Goal: Go to known website: Go to known website

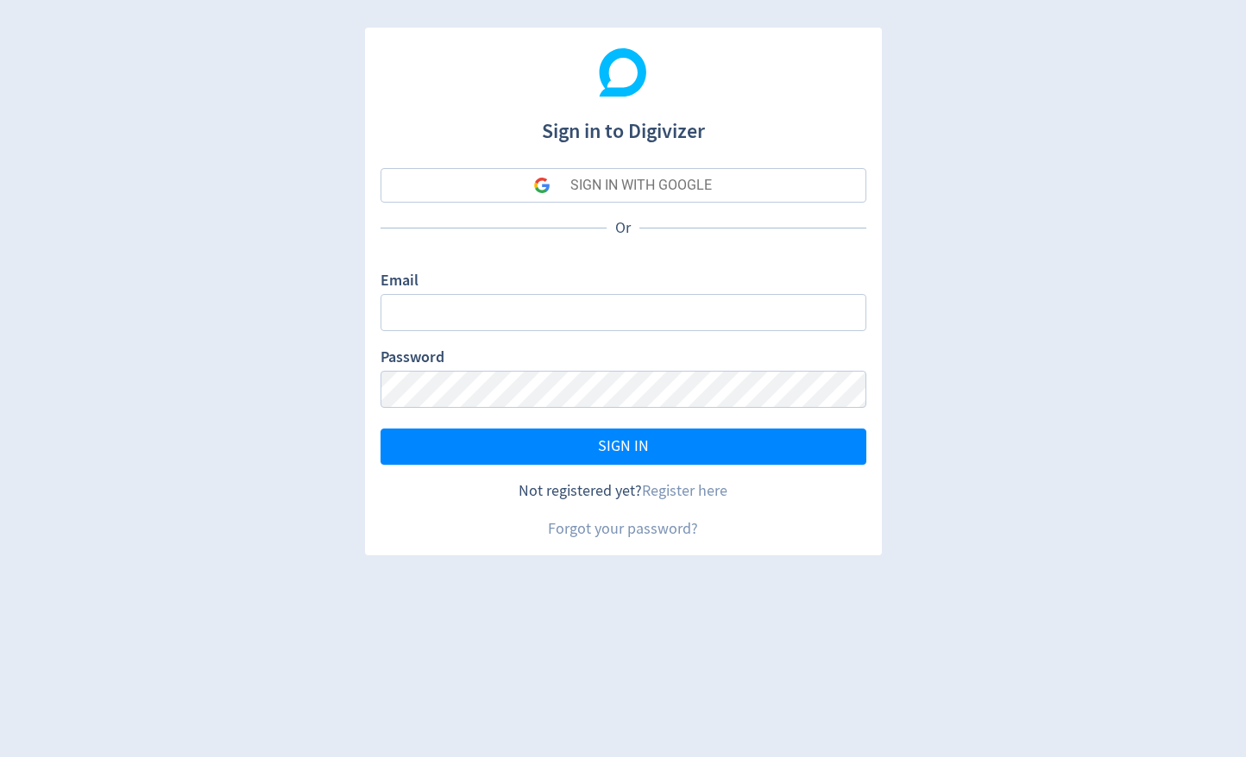
click at [720, 181] on button "SIGN IN WITH GOOGLE" at bounding box center [623, 185] width 486 height 35
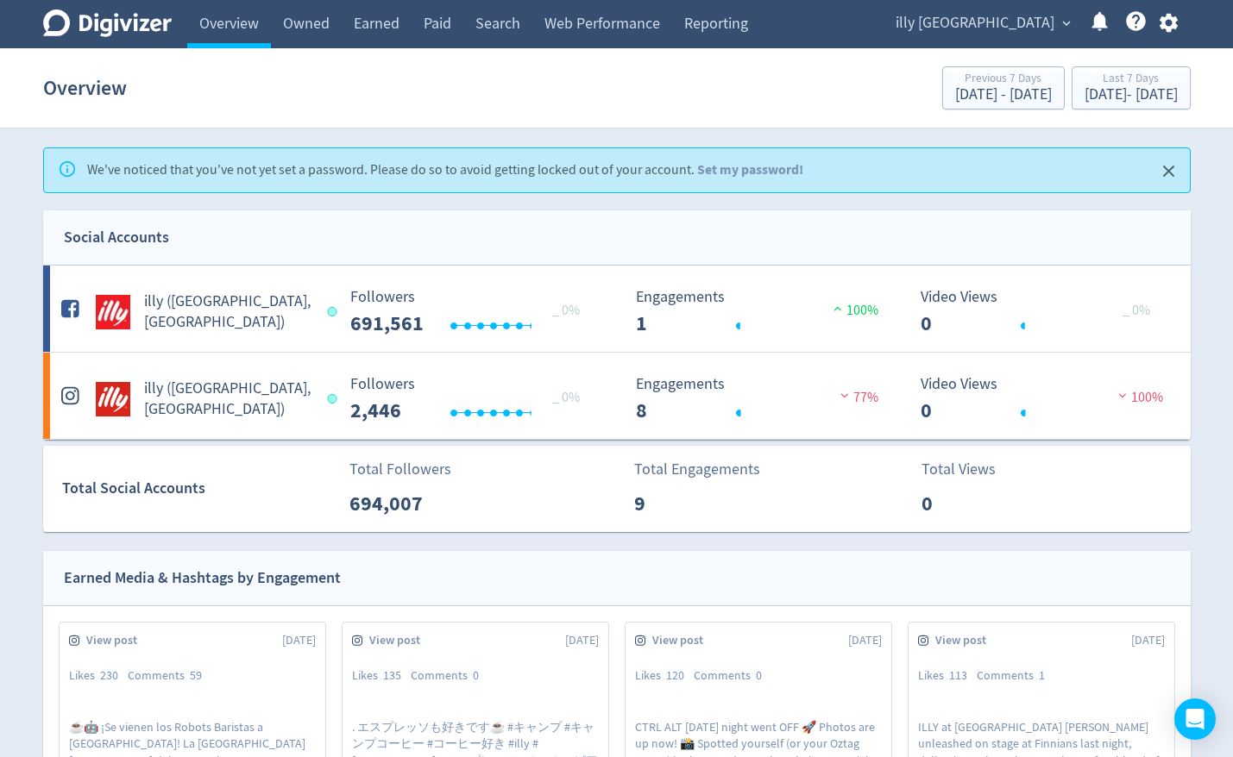
click at [1008, 22] on span "illy [GEOGRAPHIC_DATA]" at bounding box center [974, 23] width 159 height 28
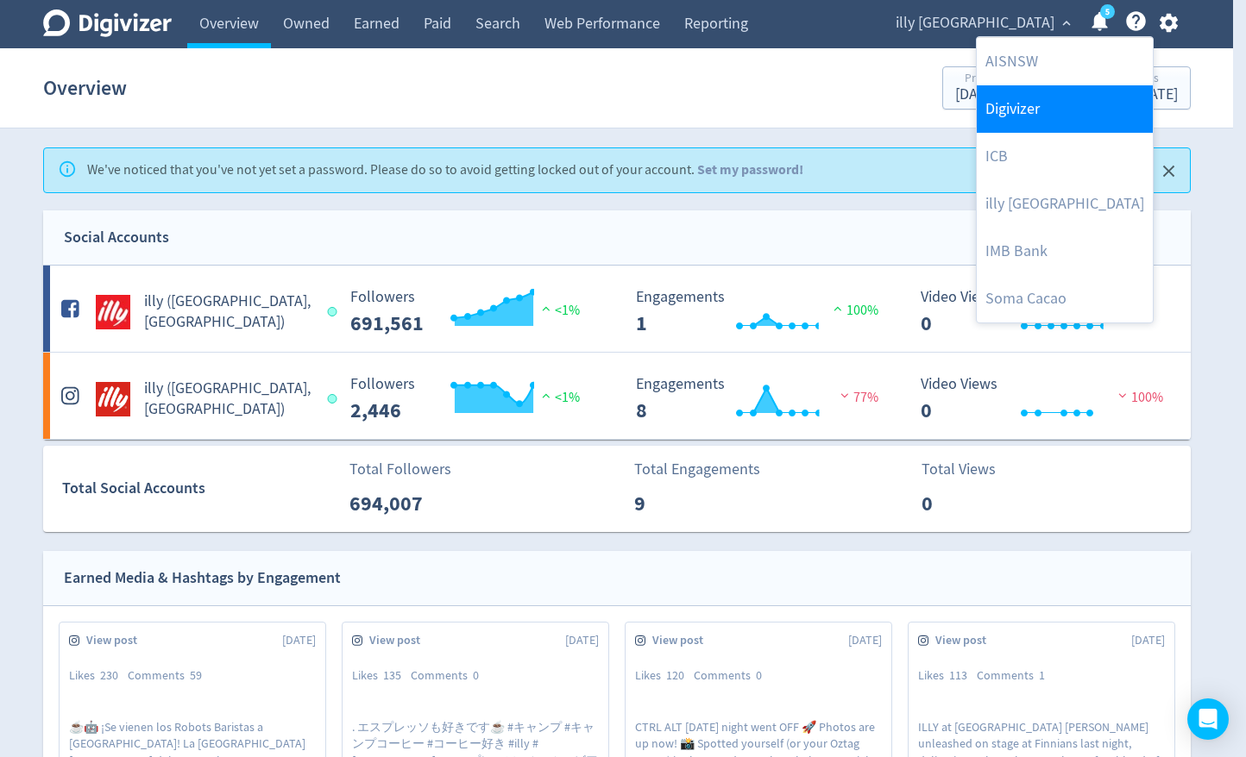
click at [1017, 111] on link "Digivizer" at bounding box center [1064, 108] width 176 height 47
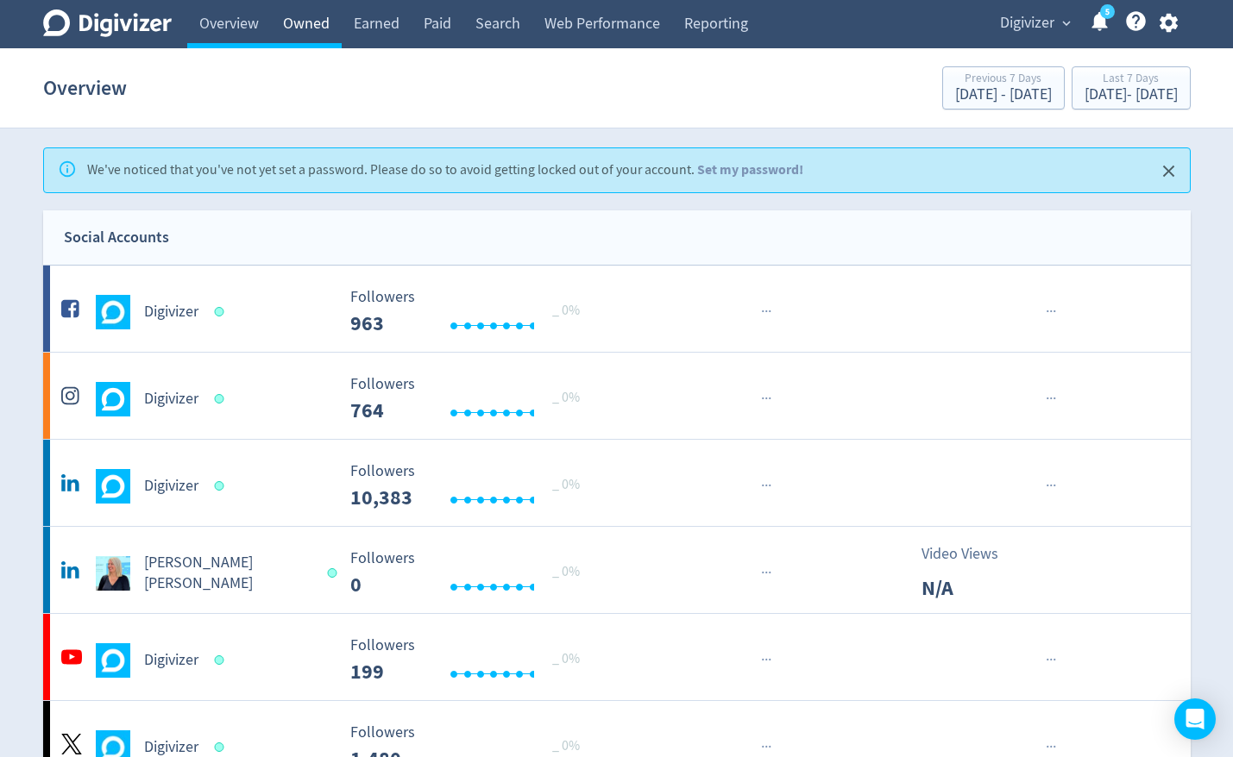
click at [318, 30] on link "Owned" at bounding box center [306, 24] width 71 height 48
